Goal: Information Seeking & Learning: Learn about a topic

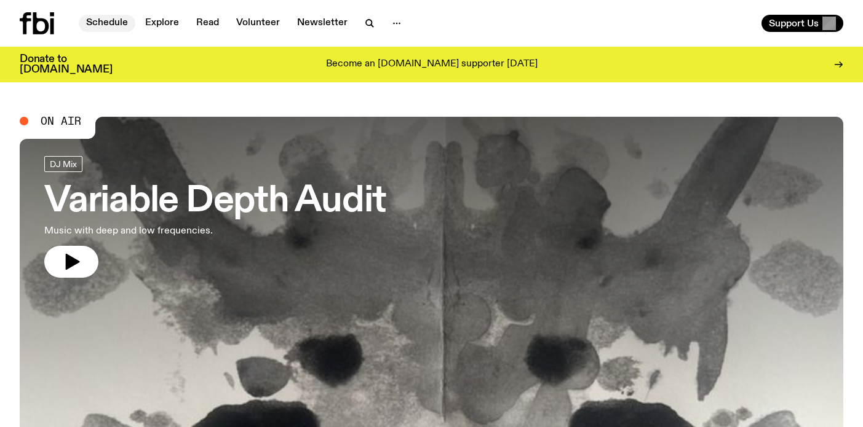
click at [120, 19] on link "Schedule" at bounding box center [107, 23] width 57 height 17
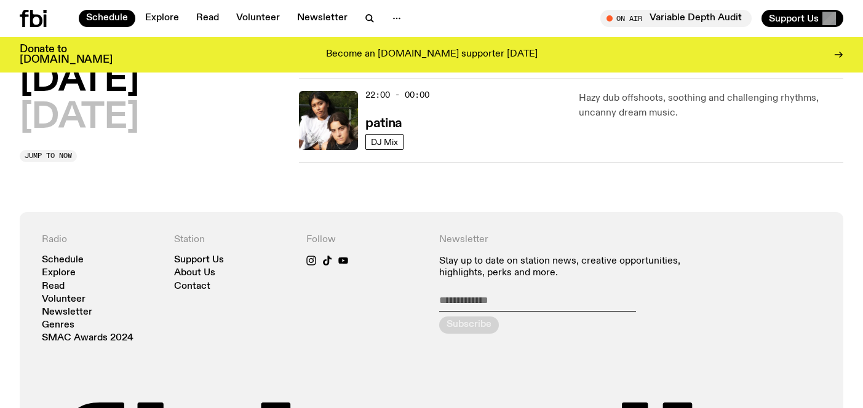
scroll to position [958, 0]
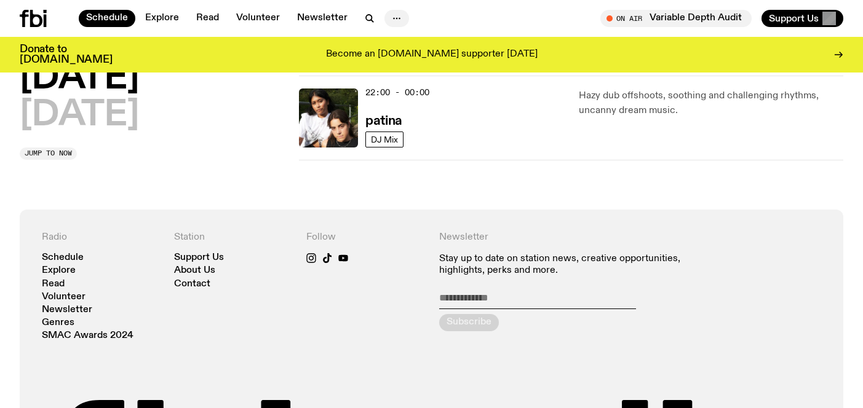
click at [389, 12] on icon "button" at bounding box center [396, 18] width 15 height 15
click at [366, 15] on icon "button" at bounding box center [369, 18] width 6 height 6
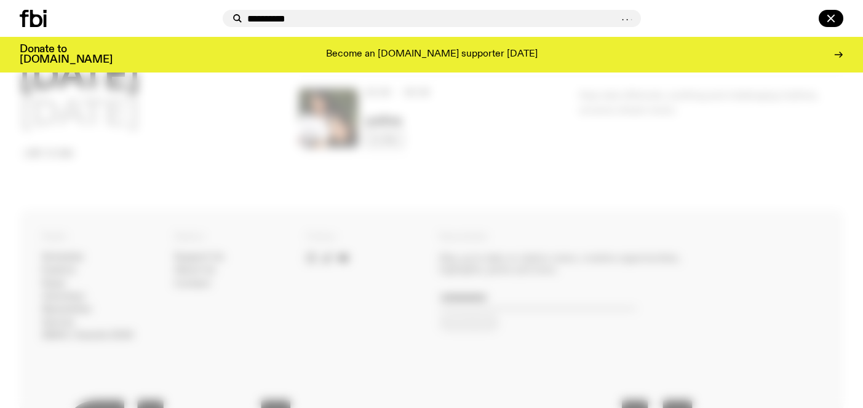
type input "**********"
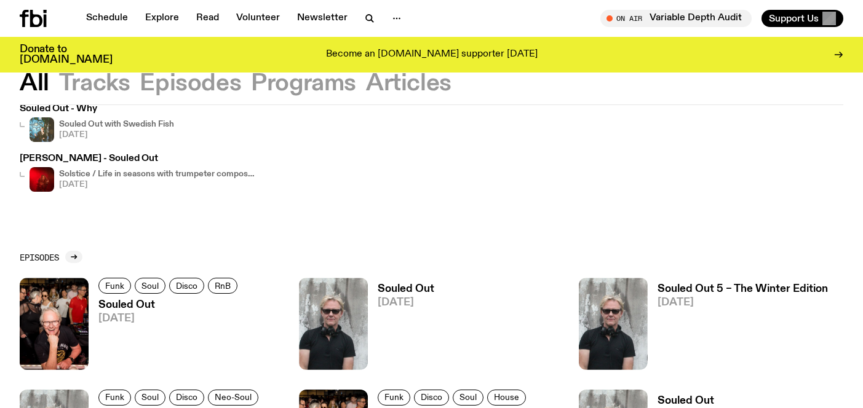
scroll to position [103, 0]
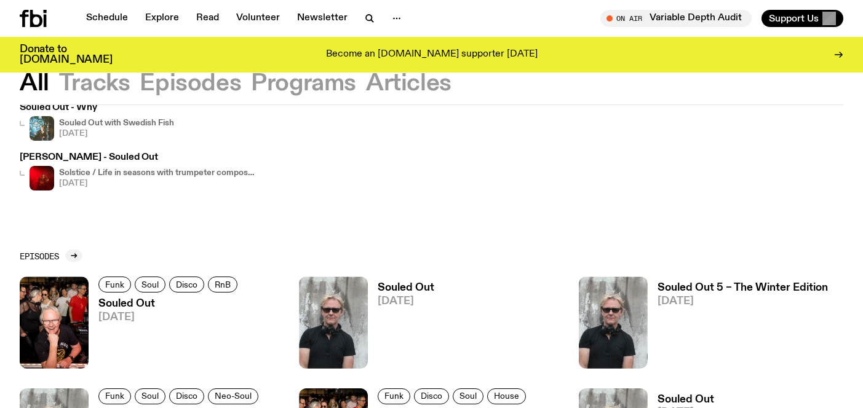
click at [119, 306] on h3 "Souled Out" at bounding box center [169, 304] width 143 height 10
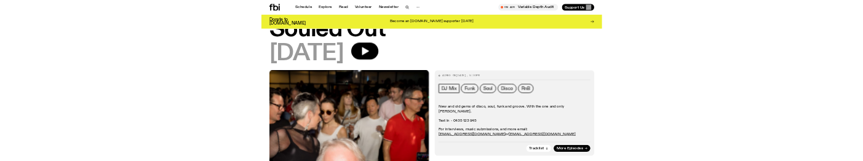
scroll to position [58, 0]
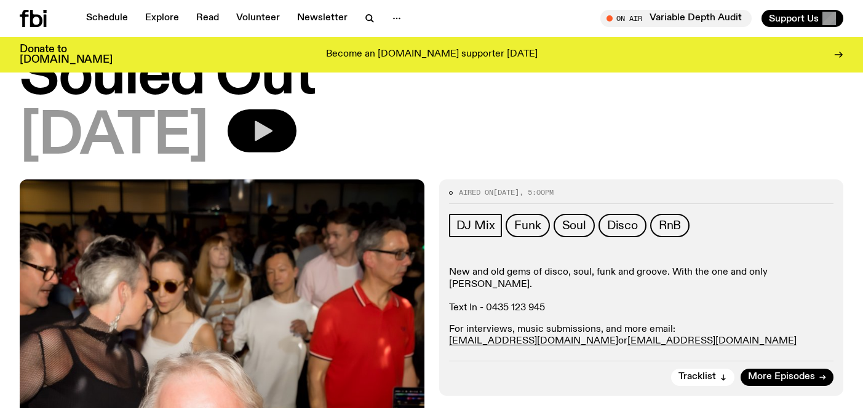
click at [274, 129] on icon "button" at bounding box center [262, 131] width 25 height 25
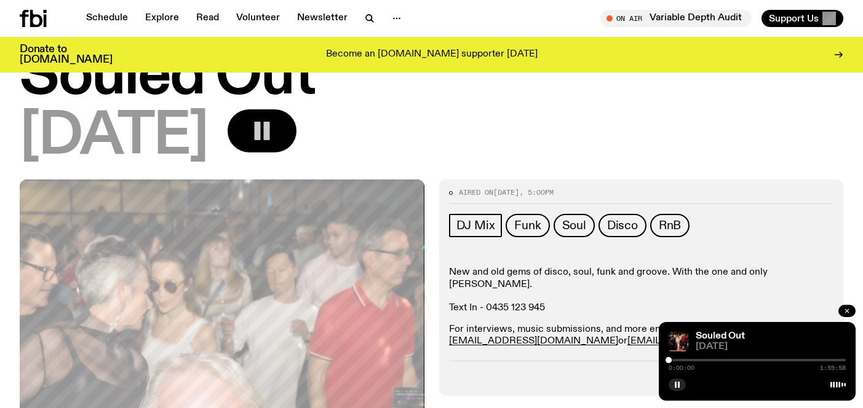
click at [847, 314] on icon "button" at bounding box center [846, 310] width 7 height 7
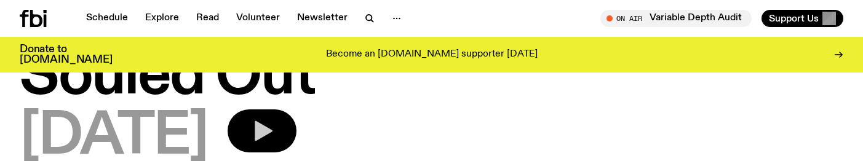
click at [274, 122] on icon "button" at bounding box center [262, 131] width 25 height 25
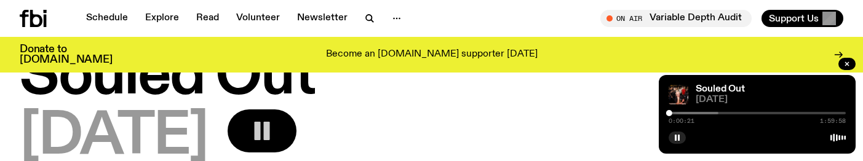
click at [270, 127] on rect "button" at bounding box center [267, 131] width 6 height 18
